Goal: Task Accomplishment & Management: Manage account settings

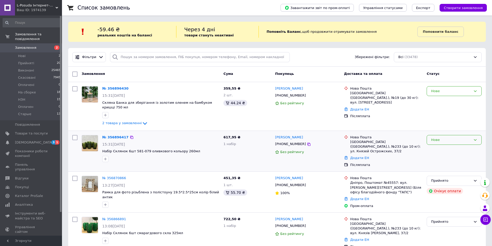
click at [447, 139] on div "Нове" at bounding box center [451, 139] width 40 height 5
click at [440, 152] on li "Прийнято" at bounding box center [454, 151] width 55 height 10
click at [437, 93] on div "Нове" at bounding box center [451, 91] width 40 height 5
click at [438, 102] on li "Прийнято" at bounding box center [454, 102] width 55 height 10
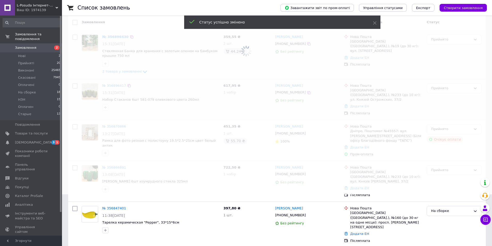
scroll to position [103, 0]
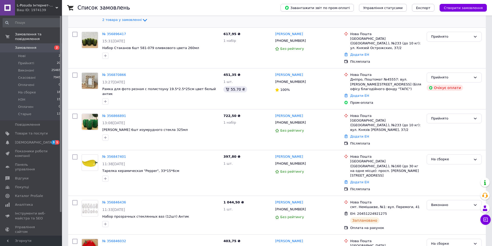
click at [116, 114] on link "№ 356866891" at bounding box center [114, 116] width 24 height 4
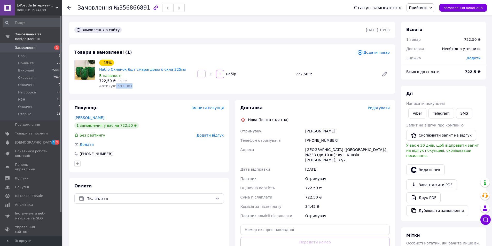
drag, startPoint x: 114, startPoint y: 82, endPoint x: 135, endPoint y: 80, distance: 21.5
click at [135, 83] on div "Артикул: 581-081" at bounding box center [146, 85] width 94 height 5
copy span "581-081"
drag, startPoint x: 419, startPoint y: 113, endPoint x: 408, endPoint y: 119, distance: 12.8
click at [419, 113] on link "Viber" at bounding box center [418, 113] width 18 height 10
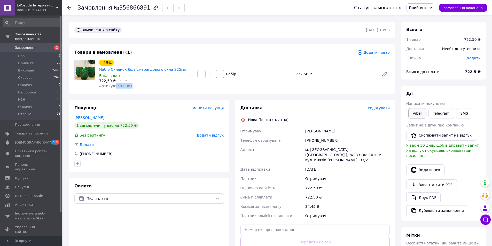
click at [414, 116] on link "Viber" at bounding box center [418, 113] width 18 height 10
click at [346, 174] on div "Отримувач" at bounding box center [347, 178] width 87 height 9
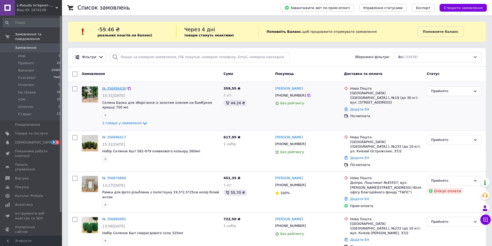
drag, startPoint x: 109, startPoint y: 63, endPoint x: 103, endPoint y: 88, distance: 25.4
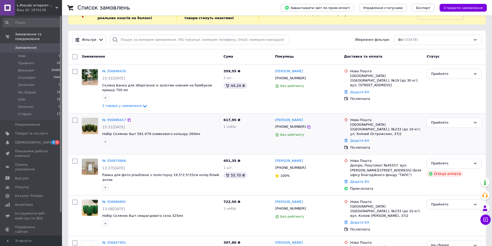
scroll to position [26, 0]
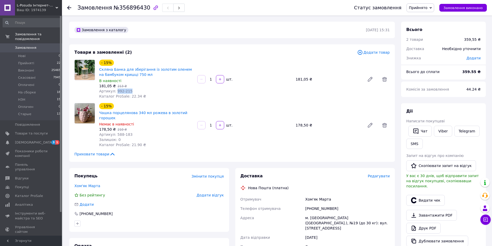
drag, startPoint x: 114, startPoint y: 91, endPoint x: 137, endPoint y: 91, distance: 22.5
click at [137, 91] on div "Артикул: 992-215" at bounding box center [146, 91] width 94 height 5
copy span "992-215"
click at [446, 131] on link "Viber" at bounding box center [443, 131] width 18 height 11
drag, startPoint x: 328, startPoint y: 143, endPoint x: 336, endPoint y: 139, distance: 9.0
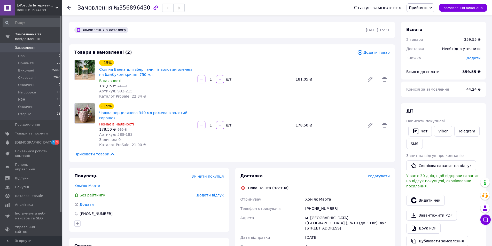
click at [328, 143] on div "- 15% Чашка порцелянова 340 мл рожева в золотий горошек Немає в наявності 178,5…" at bounding box center [244, 125] width 295 height 47
click at [428, 7] on span "Прийнято" at bounding box center [418, 8] width 19 height 4
click at [431, 39] on li "На сборке" at bounding box center [420, 41] width 27 height 8
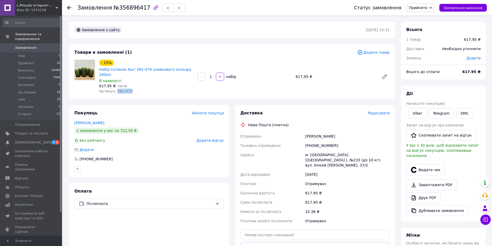
drag, startPoint x: 114, startPoint y: 85, endPoint x: 129, endPoint y: 86, distance: 15.3
click at [129, 89] on div "Артикул: 581-079" at bounding box center [146, 91] width 94 height 5
copy span "581-079"
click at [417, 115] on link "Viber" at bounding box center [418, 113] width 18 height 10
drag, startPoint x: 232, startPoint y: 221, endPoint x: 213, endPoint y: 187, distance: 39.1
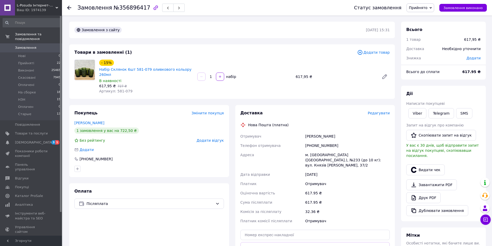
click at [232, 221] on div "Доставка Редагувати Нова Пошта (платна) Отримувач новак галина Телефон отримува…" at bounding box center [315, 193] width 166 height 176
drag, startPoint x: 156, startPoint y: 225, endPoint x: 173, endPoint y: 198, distance: 31.9
click at [156, 225] on div "Оплата Післяплата" at bounding box center [149, 231] width 160 height 97
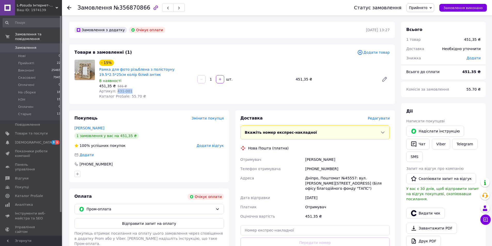
drag, startPoint x: 114, startPoint y: 91, endPoint x: 130, endPoint y: 91, distance: 15.5
click at [130, 91] on div "Артикул: 431-001" at bounding box center [146, 91] width 94 height 5
copy span "431-001"
click at [149, 224] on button "Відправити запит на оплату" at bounding box center [149, 224] width 150 height 10
click at [440, 145] on link "Viber" at bounding box center [441, 144] width 18 height 11
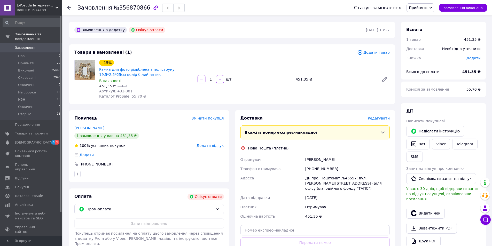
click at [228, 194] on div "Оплата Очікує оплати Пром-оплата Запит відправлено Покупець отримає посилання н…" at bounding box center [149, 233] width 160 height 88
click at [24, 61] on span "Прийняті" at bounding box center [26, 63] width 16 height 5
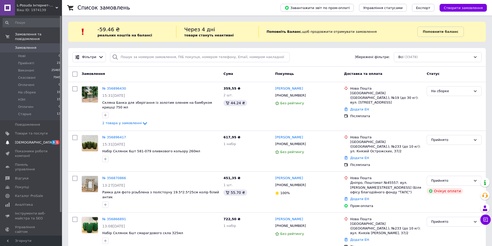
click at [23, 140] on span "[DEMOGRAPHIC_DATA]" at bounding box center [34, 142] width 38 height 5
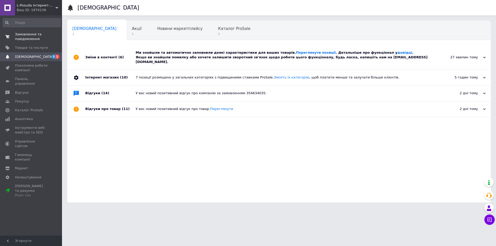
click at [22, 33] on span "Замовлення та повідомлення" at bounding box center [31, 36] width 33 height 9
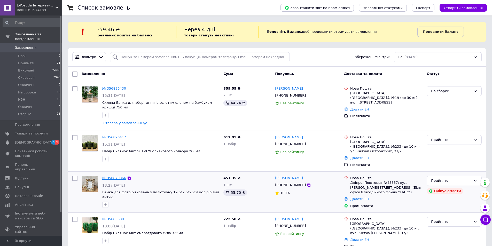
click at [119, 176] on link "№ 356870866" at bounding box center [114, 178] width 24 height 4
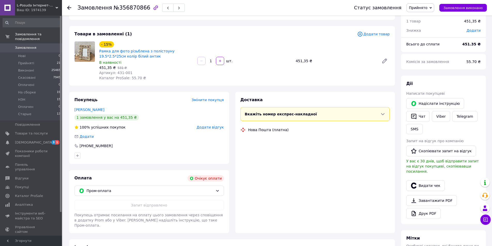
scroll to position [26, 0]
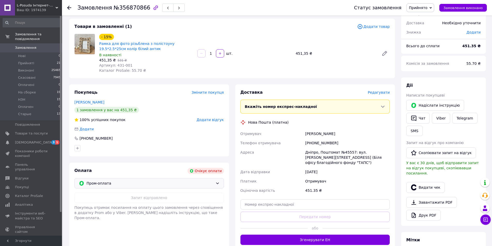
click at [120, 182] on span "Пром-оплата" at bounding box center [150, 184] width 127 height 6
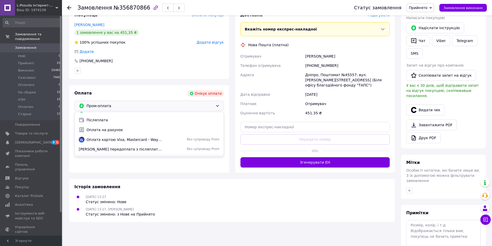
scroll to position [0, 0]
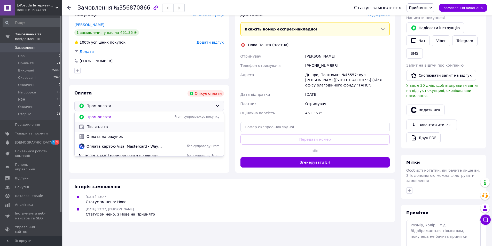
click at [100, 125] on span "Післяплата" at bounding box center [153, 126] width 133 height 5
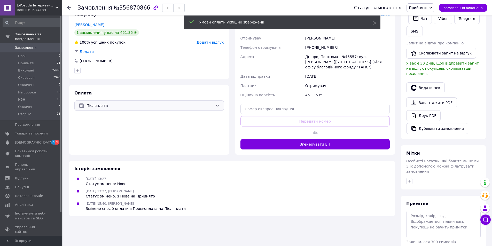
click at [425, 6] on span "Прийнято" at bounding box center [418, 8] width 19 height 4
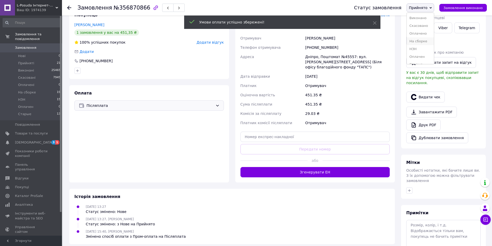
click at [423, 41] on li "На сборке" at bounding box center [420, 41] width 27 height 8
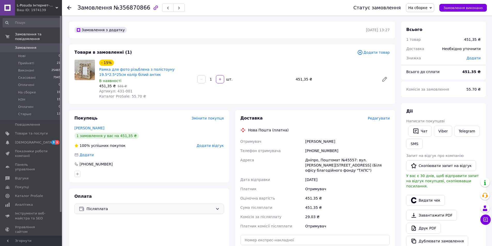
click at [69, 6] on icon at bounding box center [69, 8] width 4 height 4
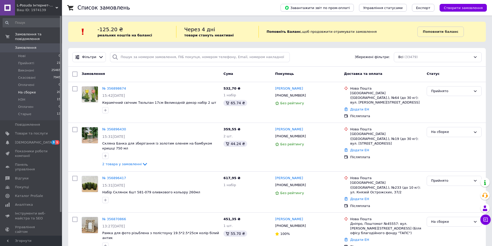
click at [28, 90] on span "На сборке" at bounding box center [27, 92] width 18 height 5
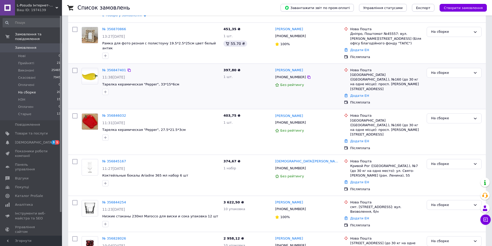
scroll to position [129, 0]
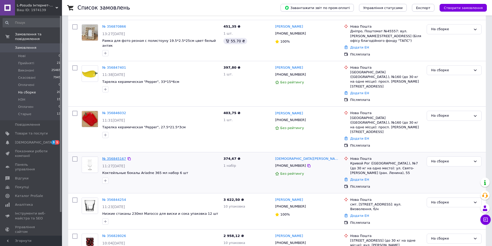
click at [110, 157] on link "№ 356845167" at bounding box center [114, 159] width 24 height 4
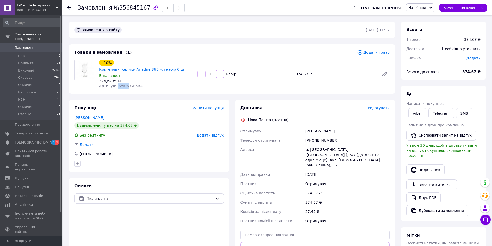
drag, startPoint x: 124, startPoint y: 78, endPoint x: 115, endPoint y: 80, distance: 9.2
click at [115, 84] on span "Артикул: 92506-GB6B4" at bounding box center [120, 86] width 43 height 4
copy span "92506"
click at [69, 7] on icon at bounding box center [69, 8] width 4 height 4
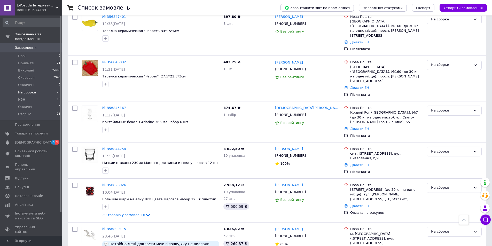
scroll to position [181, 0]
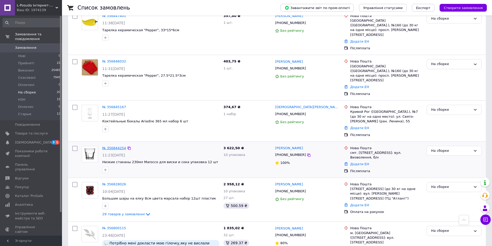
click at [120, 146] on link "№ 356844254" at bounding box center [114, 148] width 24 height 4
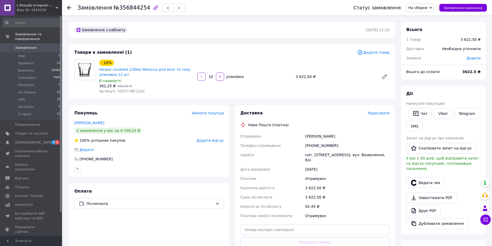
click at [70, 8] on icon at bounding box center [69, 8] width 4 height 4
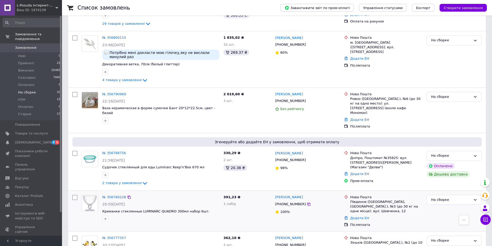
scroll to position [388, 0]
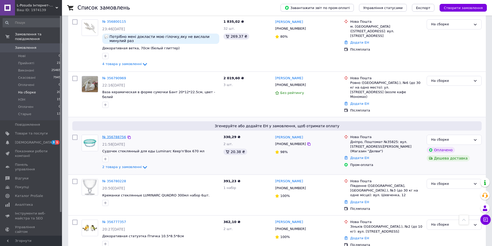
click at [113, 135] on link "№ 356788756" at bounding box center [114, 137] width 24 height 4
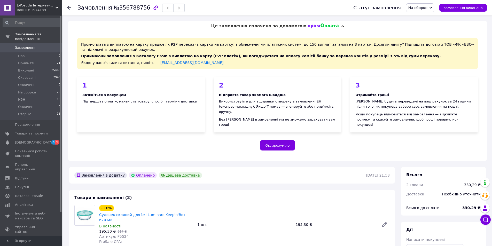
scroll to position [78, 0]
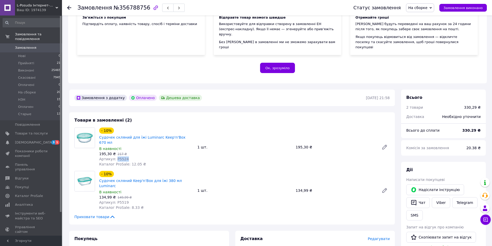
drag, startPoint x: 115, startPoint y: 150, endPoint x: 127, endPoint y: 149, distance: 12.4
click at [127, 157] on div "Артикул: P5524" at bounding box center [146, 159] width 94 height 5
copy span "P5524"
click at [70, 7] on icon at bounding box center [69, 8] width 4 height 4
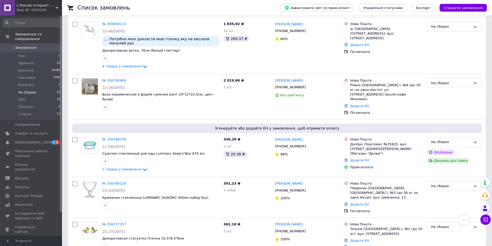
scroll to position [388, 0]
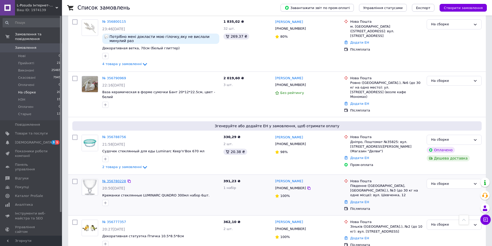
click at [115, 179] on link "№ 356780228" at bounding box center [114, 181] width 24 height 4
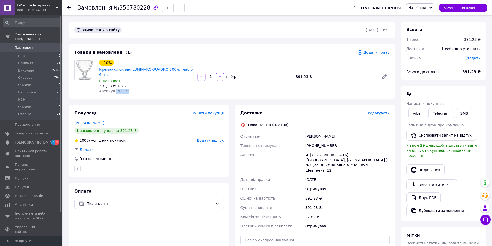
drag, startPoint x: 114, startPoint y: 88, endPoint x: 129, endPoint y: 92, distance: 16.0
click at [129, 91] on div "Товари в замовленні (1) Додати товар - 10% Креманки скляні LUMINARC QUADRO 300м…" at bounding box center [232, 71] width 326 height 55
copy span "N2322"
click at [69, 8] on use at bounding box center [69, 8] width 4 height 4
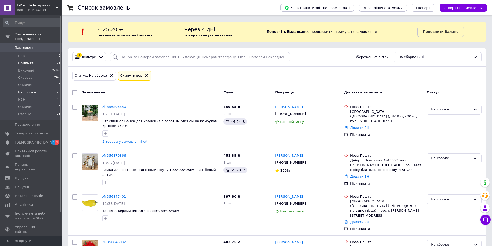
click at [24, 61] on span "Прийняті" at bounding box center [26, 63] width 16 height 5
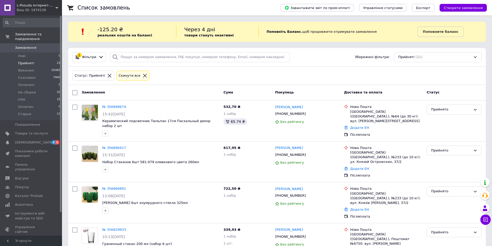
click at [116, 105] on link "№ 356898674" at bounding box center [114, 107] width 24 height 4
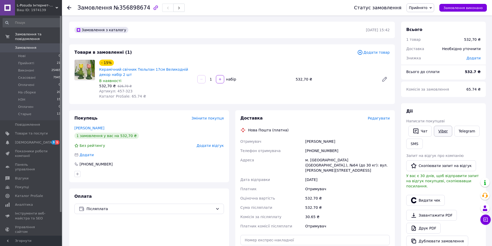
click at [437, 134] on link "Viber" at bounding box center [443, 131] width 18 height 11
click at [336, 127] on div "Доставка Редагувати Нова Пошта (платна) Отримувач Сагайдак Ірина Телефон отриму…" at bounding box center [316, 198] width 150 height 165
click at [421, 9] on span "Прийнято" at bounding box center [418, 8] width 19 height 4
click at [421, 41] on li "На сборке" at bounding box center [420, 41] width 27 height 8
click at [23, 54] on span "Нові" at bounding box center [21, 56] width 7 height 5
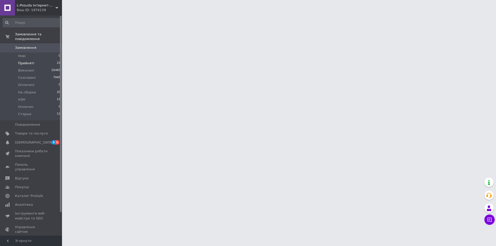
click at [26, 61] on span "Прийняті" at bounding box center [26, 63] width 16 height 5
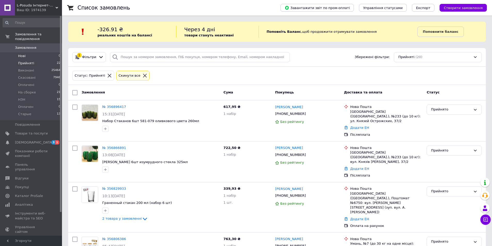
click at [20, 54] on span "Нові" at bounding box center [21, 56] width 7 height 5
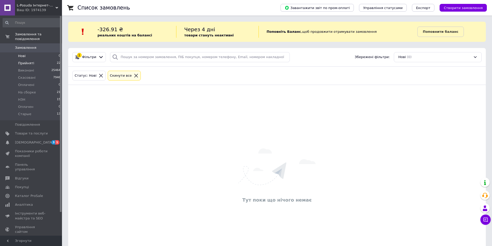
click at [30, 61] on span "Прийняті" at bounding box center [26, 63] width 16 height 5
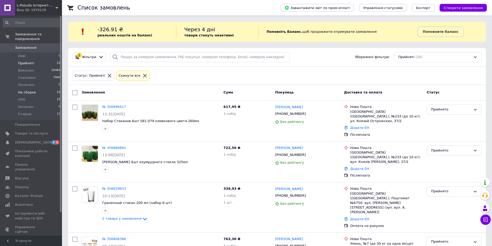
click at [31, 90] on span "На сборке" at bounding box center [27, 92] width 18 height 5
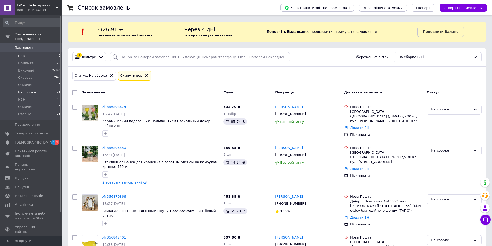
click at [25, 52] on li "Нові 0" at bounding box center [32, 55] width 64 height 7
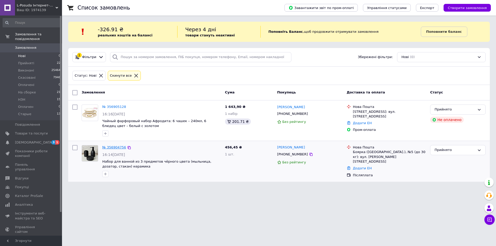
click at [116, 148] on link "№ 356904756" at bounding box center [114, 147] width 24 height 4
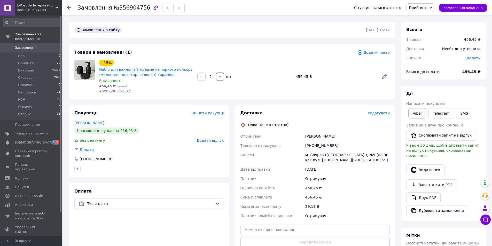
click at [423, 112] on link "Viber" at bounding box center [418, 113] width 18 height 10
click at [233, 221] on div "Доставка Редагувати Нова Пошта (платна) Отримувач Сёмина Александра Телефон отр…" at bounding box center [315, 190] width 166 height 171
click at [415, 115] on link "Viber" at bounding box center [418, 113] width 18 height 10
drag, startPoint x: 363, startPoint y: 129, endPoint x: 399, endPoint y: 55, distance: 82.1
click at [363, 129] on div "Доставка Редагувати Нова Пошта (платна) Отримувач Сёмина Александра Телефон отр…" at bounding box center [316, 190] width 150 height 160
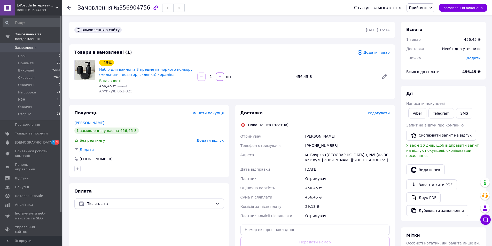
click at [423, 6] on span "Прийнято" at bounding box center [418, 8] width 19 height 4
click at [421, 42] on li "На сборке" at bounding box center [420, 41] width 27 height 8
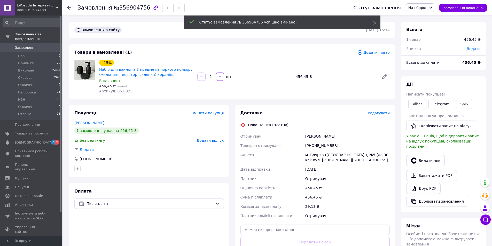
click at [70, 8] on use at bounding box center [69, 8] width 4 height 4
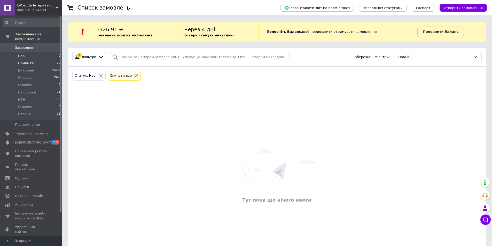
click at [23, 61] on span "Прийняті" at bounding box center [26, 63] width 16 height 5
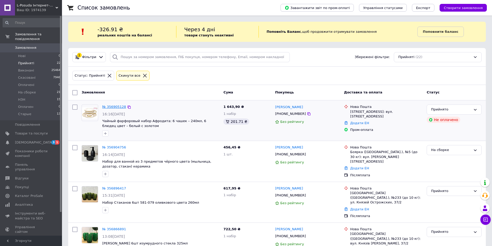
click at [111, 108] on link "№ 356905128" at bounding box center [114, 107] width 24 height 4
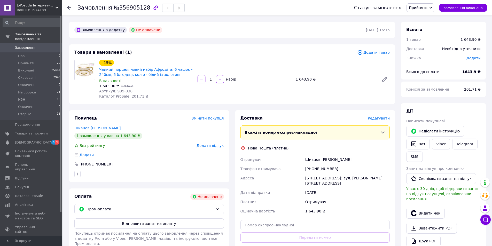
click at [133, 196] on div "Оплата Не оплачено" at bounding box center [149, 197] width 150 height 6
click at [130, 221] on button "Відправити запит на оплату" at bounding box center [149, 224] width 150 height 10
click at [436, 146] on link "Viber" at bounding box center [441, 144] width 18 height 11
click at [232, 215] on div "Покупець Змінити покупця Шивцов Михаил 1 замовлення у вас на 1 643,90 ₴ Без рей…" at bounding box center [149, 190] width 166 height 161
click at [30, 90] on span "На сборке" at bounding box center [27, 92] width 18 height 5
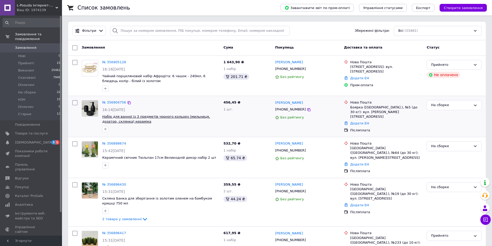
click at [117, 124] on span "Набір для ванної із 3 предметів чорного кольору (мильниця, дозатор, склянка) ке…" at bounding box center [156, 119] width 108 height 9
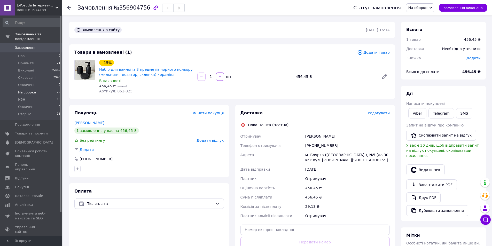
click at [31, 90] on span "На сборке" at bounding box center [27, 92] width 18 height 5
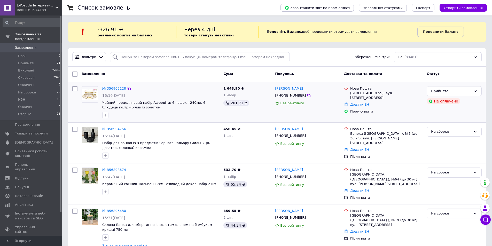
click at [115, 90] on link "№ 356905128" at bounding box center [114, 89] width 24 height 4
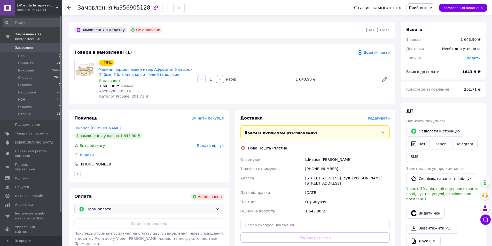
click at [106, 212] on span "Пром-оплата" at bounding box center [150, 209] width 127 height 6
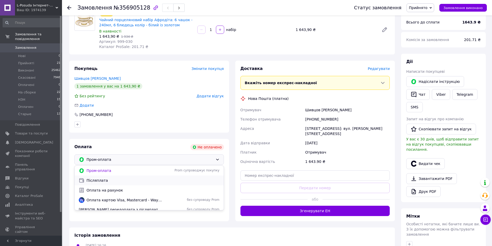
scroll to position [52, 0]
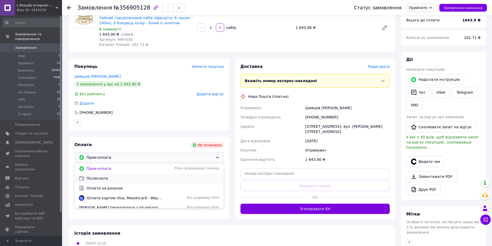
click at [111, 178] on span "Післяплата" at bounding box center [153, 178] width 133 height 5
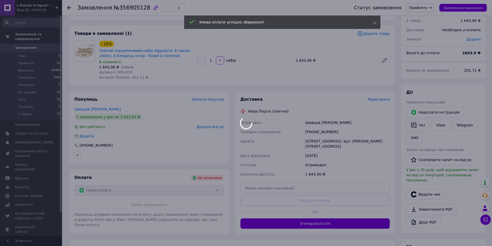
scroll to position [0, 0]
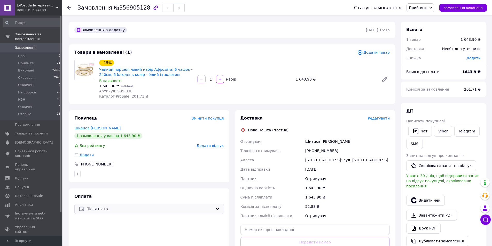
click at [424, 7] on span "Прийнято" at bounding box center [418, 8] width 19 height 4
click at [424, 42] on li "На сборке" at bounding box center [420, 41] width 27 height 8
click at [68, 8] on use at bounding box center [69, 8] width 4 height 4
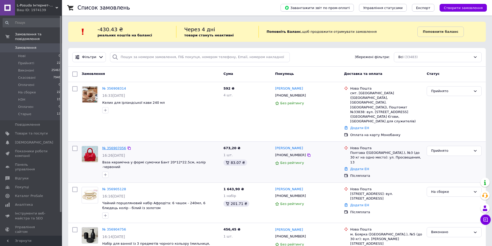
click at [118, 146] on link "№ 356907056" at bounding box center [114, 148] width 24 height 4
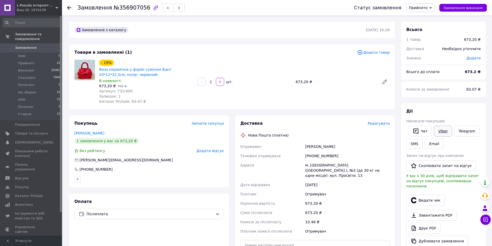
click at [438, 133] on link "Viber" at bounding box center [443, 131] width 18 height 11
click at [345, 94] on div "- 15% Ваза керамічна у формі сумочки Бант 20*12*22.5см, колір -червоний В наявн…" at bounding box center [244, 82] width 295 height 47
click at [426, 7] on span "Прийнято" at bounding box center [418, 8] width 19 height 4
click at [425, 42] on li "На сборке" at bounding box center [420, 41] width 27 height 8
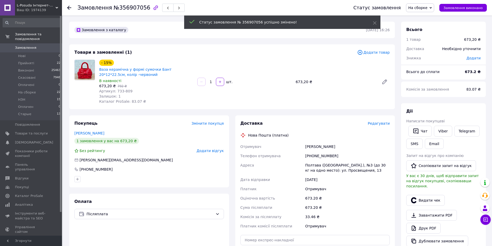
click at [69, 9] on use at bounding box center [69, 8] width 4 height 4
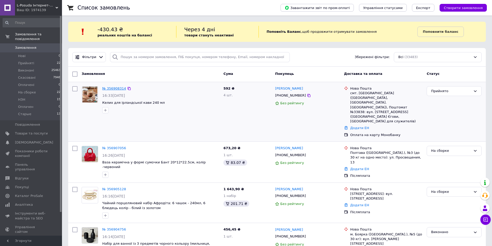
click at [109, 88] on link "№ 356908314" at bounding box center [114, 89] width 24 height 4
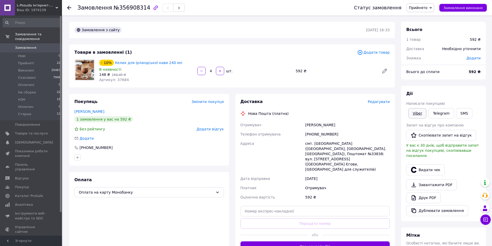
click at [420, 115] on link "Viber" at bounding box center [418, 113] width 18 height 10
click at [364, 128] on div "Ісаєв Антон" at bounding box center [347, 124] width 87 height 9
click at [461, 113] on button "SMS" at bounding box center [464, 113] width 17 height 10
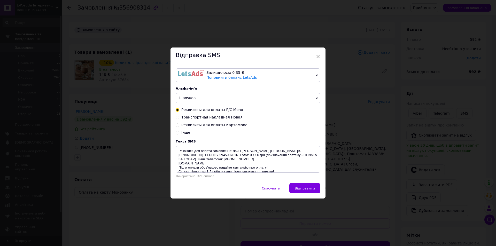
click at [176, 126] on input "Реквизиты для оплаты КартаMono" at bounding box center [178, 125] width 4 height 4
radio input "true"
radio input "false"
drag, startPoint x: 306, startPoint y: 153, endPoint x: 317, endPoint y: 154, distance: 11.1
click at [317, 154] on textarea "Реквізити для оплати замовлення: ФОП Поваляєв О.B. 4035200041175305 Сума: XXXX …" at bounding box center [248, 159] width 145 height 27
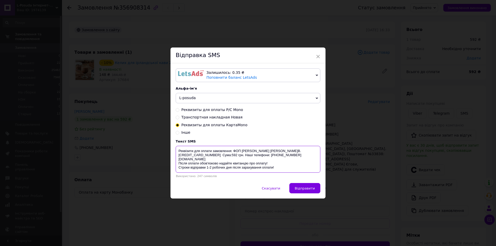
drag, startPoint x: 177, startPoint y: 149, endPoint x: 276, endPoint y: 171, distance: 101.2
click at [276, 171] on textarea "Реквізити для оплати замовлення: ФОП Поваляєв О.B. 4035200041175305 Сума:592 гр…" at bounding box center [248, 159] width 145 height 27
type textarea "Реквізити для оплати замовлення: ФОП Поваляєв О.B. 4035200041175305 Сума:592 гр…"
click at [419, 114] on div "× Відправка SMS Залишилось: 0.35 ₴ Поповнити баланс LetsAds Підключити SMSClub …" at bounding box center [248, 123] width 496 height 246
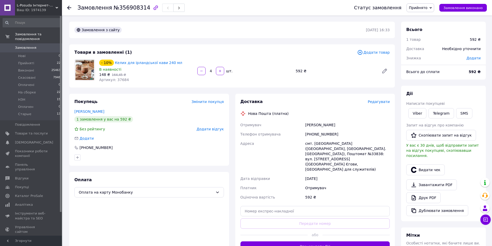
click at [155, 223] on div "Оплата Оплата на карту Монобанку" at bounding box center [149, 214] width 160 height 85
click at [173, 210] on div "Оплата Оплата на карту Монобанку" at bounding box center [149, 214] width 160 height 85
click at [358, 112] on div "Нова Пошта (платна)" at bounding box center [315, 113] width 152 height 5
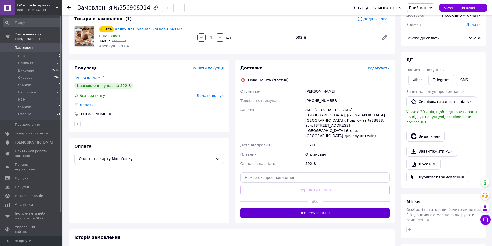
scroll to position [52, 0]
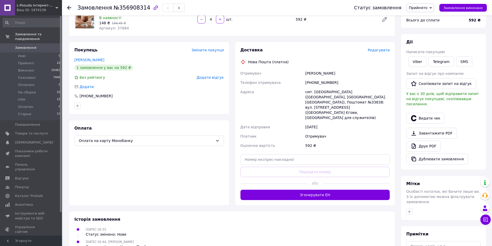
click at [426, 8] on span "Прийнято" at bounding box center [418, 8] width 19 height 4
click at [423, 40] on li "На сборке" at bounding box center [420, 41] width 27 height 8
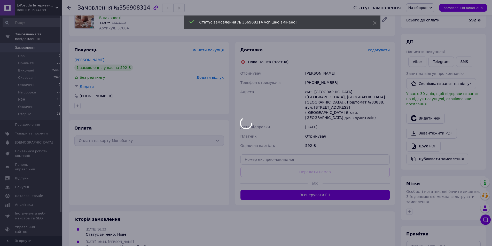
click at [69, 7] on icon at bounding box center [69, 8] width 4 height 4
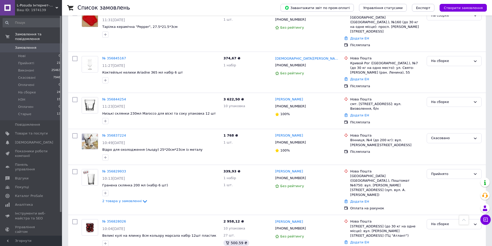
scroll to position [672, 0]
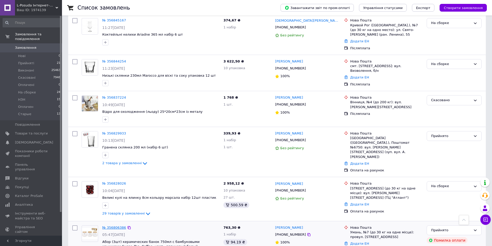
click at [117, 226] on link "№ 356806386" at bounding box center [114, 228] width 24 height 4
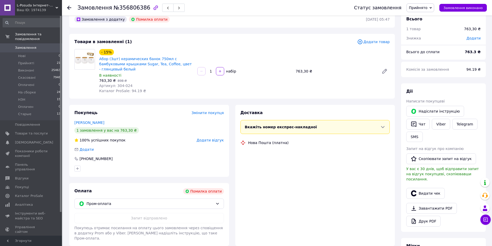
scroll to position [14, 0]
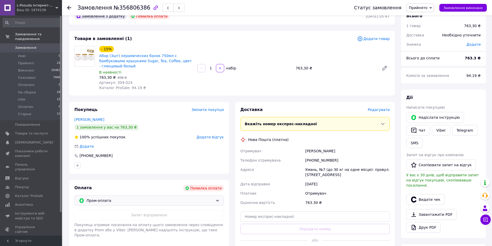
click at [96, 198] on span "Пром-оплата" at bounding box center [150, 201] width 127 height 6
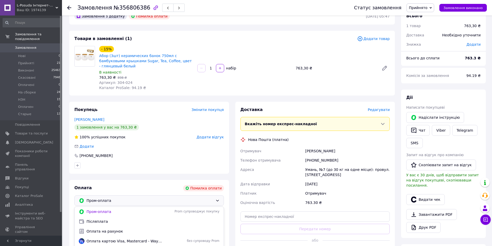
scroll to position [91, 0]
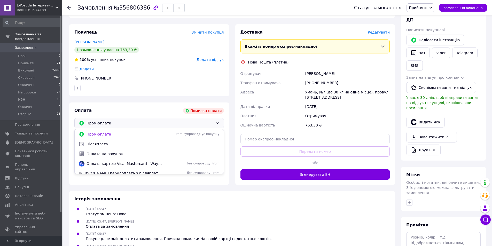
click at [108, 151] on span "Оплата на рахунок" at bounding box center [153, 153] width 133 height 5
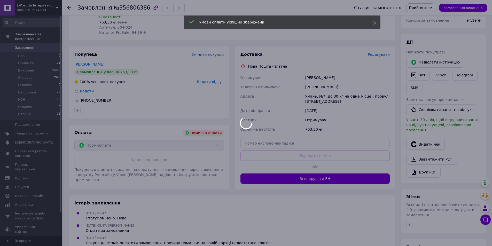
scroll to position [40, 0]
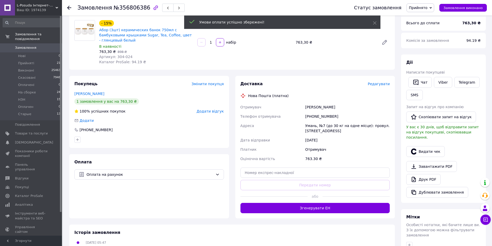
click at [421, 7] on span "Прийнято" at bounding box center [418, 8] width 19 height 4
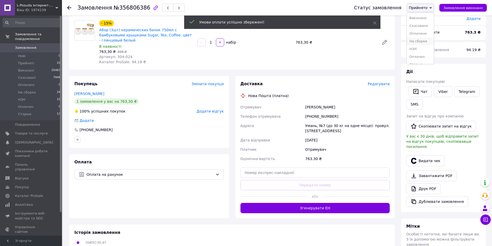
click at [424, 42] on li "На сборке" at bounding box center [420, 41] width 27 height 8
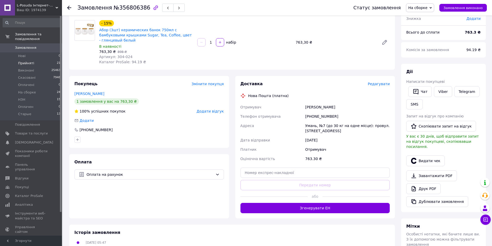
click at [31, 60] on li "Прийняті 21" at bounding box center [32, 63] width 64 height 7
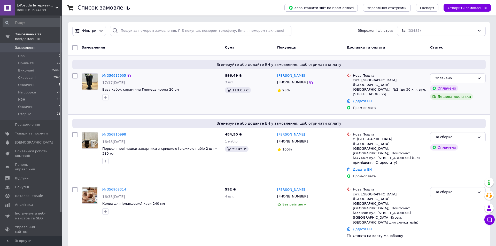
click at [461, 56] on div "Замовлення Cума Покупець Доставка та оплата Статус" at bounding box center [279, 48] width 422 height 16
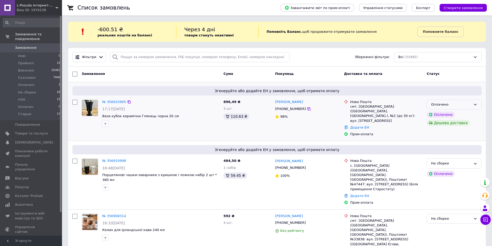
click at [468, 104] on div "Оплачено" at bounding box center [451, 104] width 40 height 5
click at [444, 143] on li "На сборке" at bounding box center [454, 144] width 55 height 10
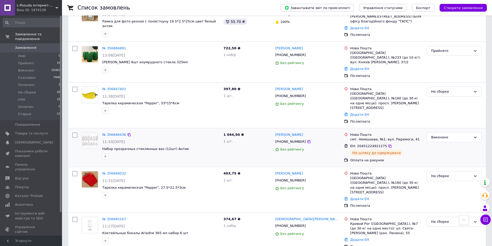
scroll to position [543, 0]
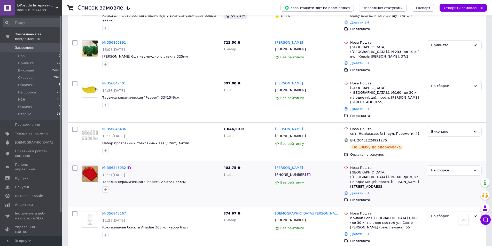
click at [183, 164] on div "№ 356846032 11:31, 12.08.2025 Тарелка керамическая "Pepper", 27.5*21.5*3см" at bounding box center [160, 179] width 121 height 31
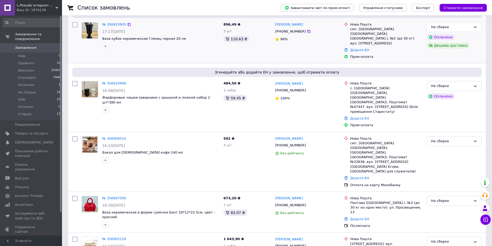
scroll to position [0, 0]
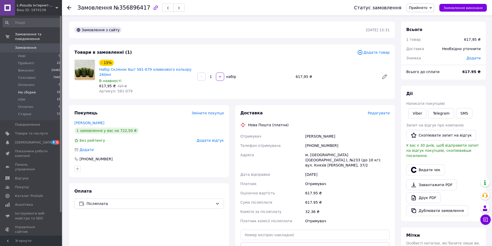
click at [25, 90] on span "На сборке" at bounding box center [27, 92] width 18 height 5
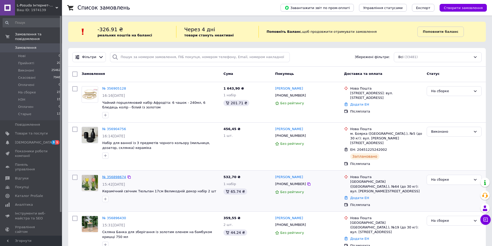
click at [114, 175] on link "№ 356898674" at bounding box center [114, 177] width 24 height 4
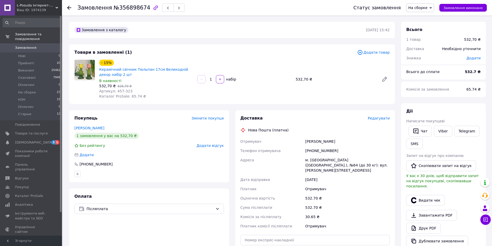
click at [371, 53] on span "Додати товар" at bounding box center [373, 53] width 33 height 6
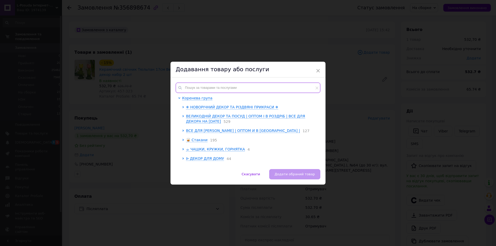
click at [192, 88] on input "text" at bounding box center [248, 88] width 145 height 10
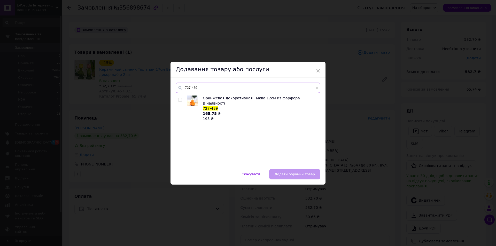
type input "727-489"
click at [179, 100] on input "checkbox" at bounding box center [179, 99] width 3 height 3
checkbox input "true"
click at [291, 177] on button "Додати обраний товар" at bounding box center [294, 174] width 51 height 10
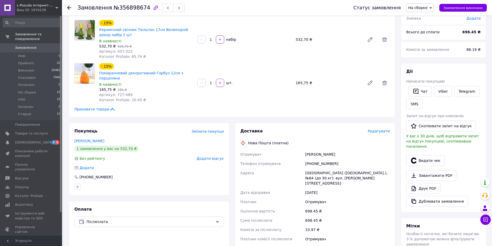
scroll to position [52, 0]
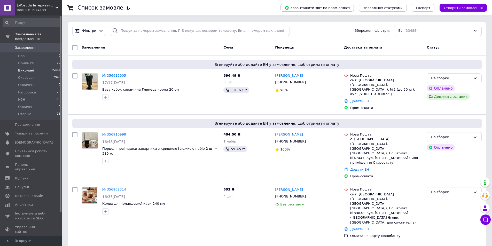
click at [23, 68] on span "Виконані" at bounding box center [26, 70] width 16 height 5
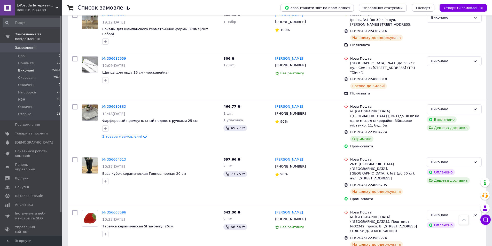
scroll to position [181, 0]
